Goal: Browse casually

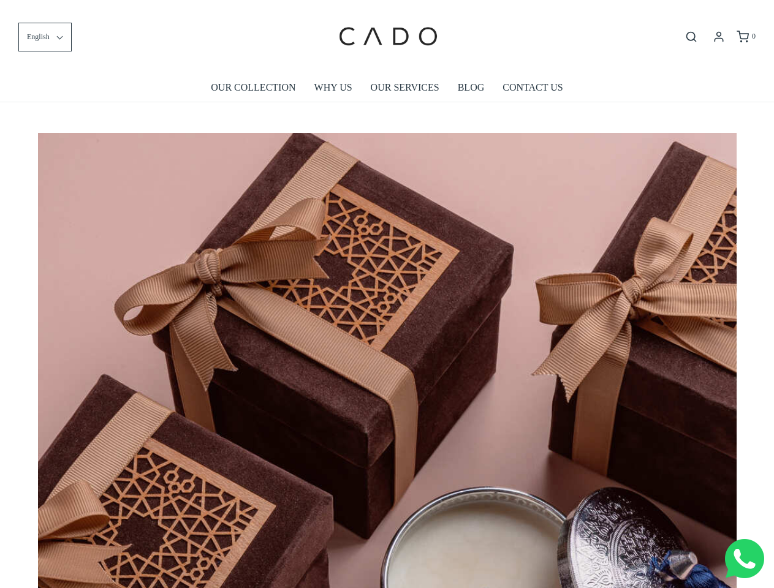
scroll to position [0, 6289]
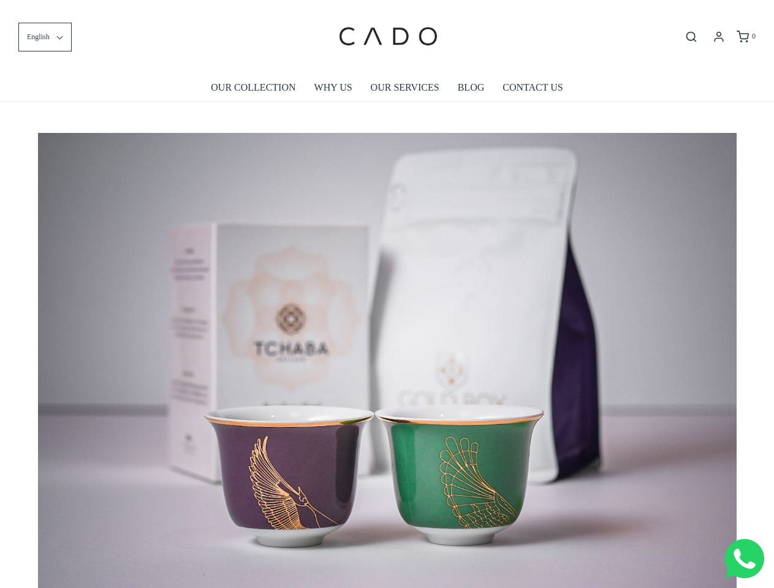
click at [387, 294] on img at bounding box center [387, 366] width 699 height 466
click at [45, 37] on span "English" at bounding box center [38, 37] width 23 height 12
click at [691, 37] on icon "Open search bar" at bounding box center [691, 37] width 15 height 12
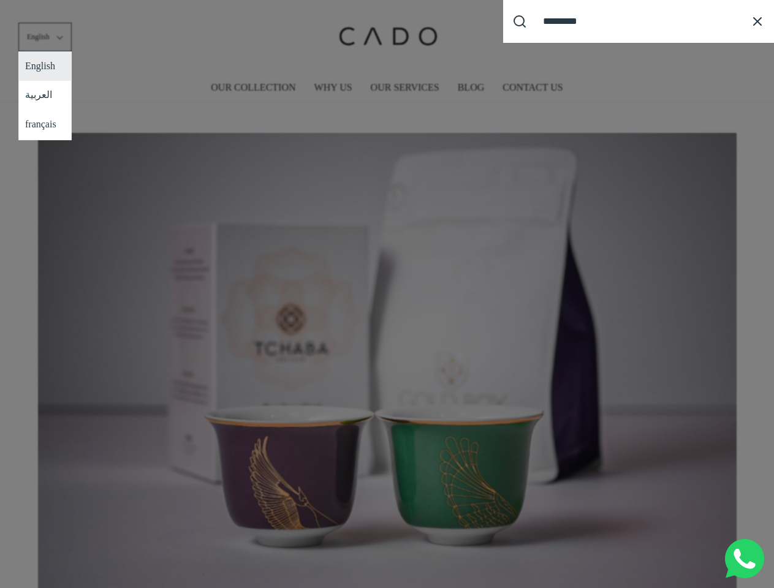
click at [387, 356] on div "Search our site cadogifting Loading..." at bounding box center [387, 294] width 774 height 588
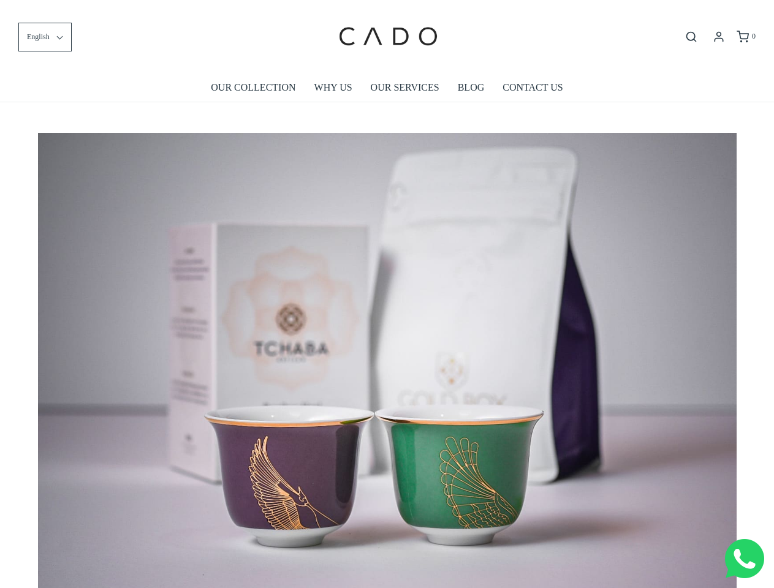
scroll to position [0, 6988]
